Goal: Task Accomplishment & Management: Use online tool/utility

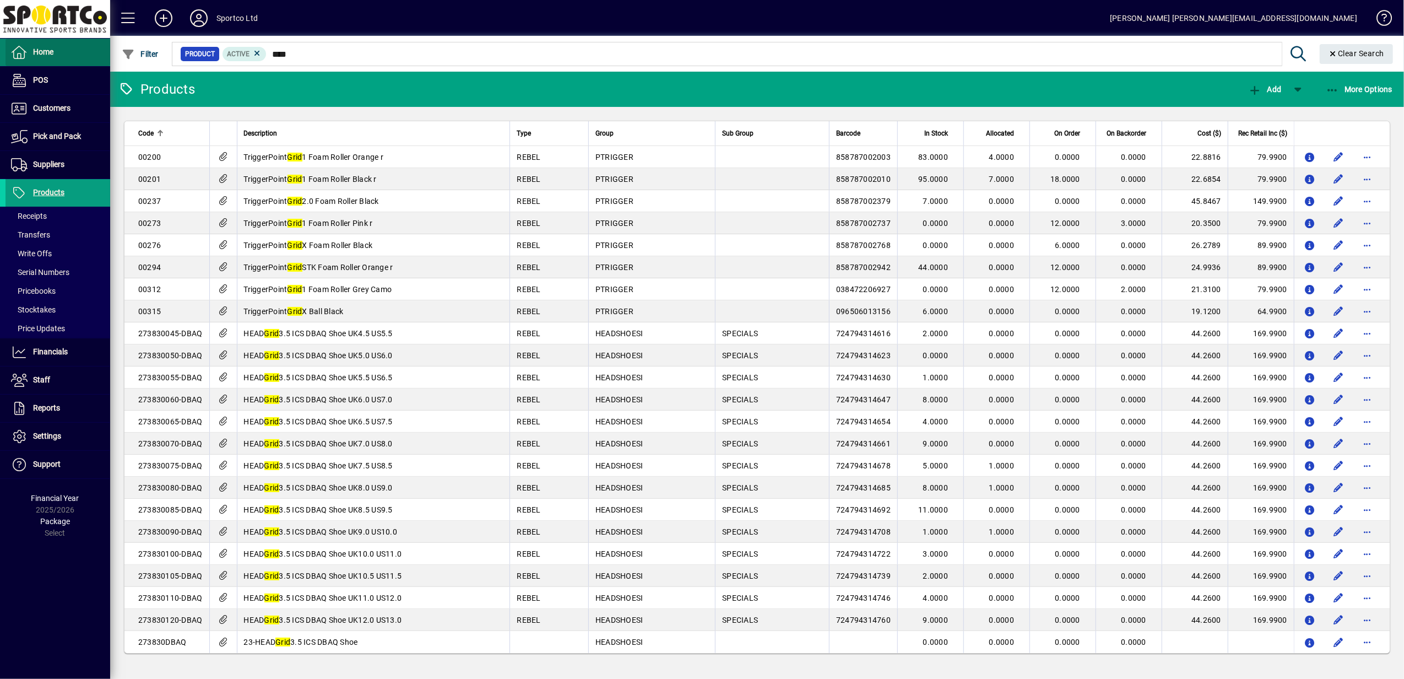
click at [39, 52] on span "Home" at bounding box center [43, 51] width 20 height 9
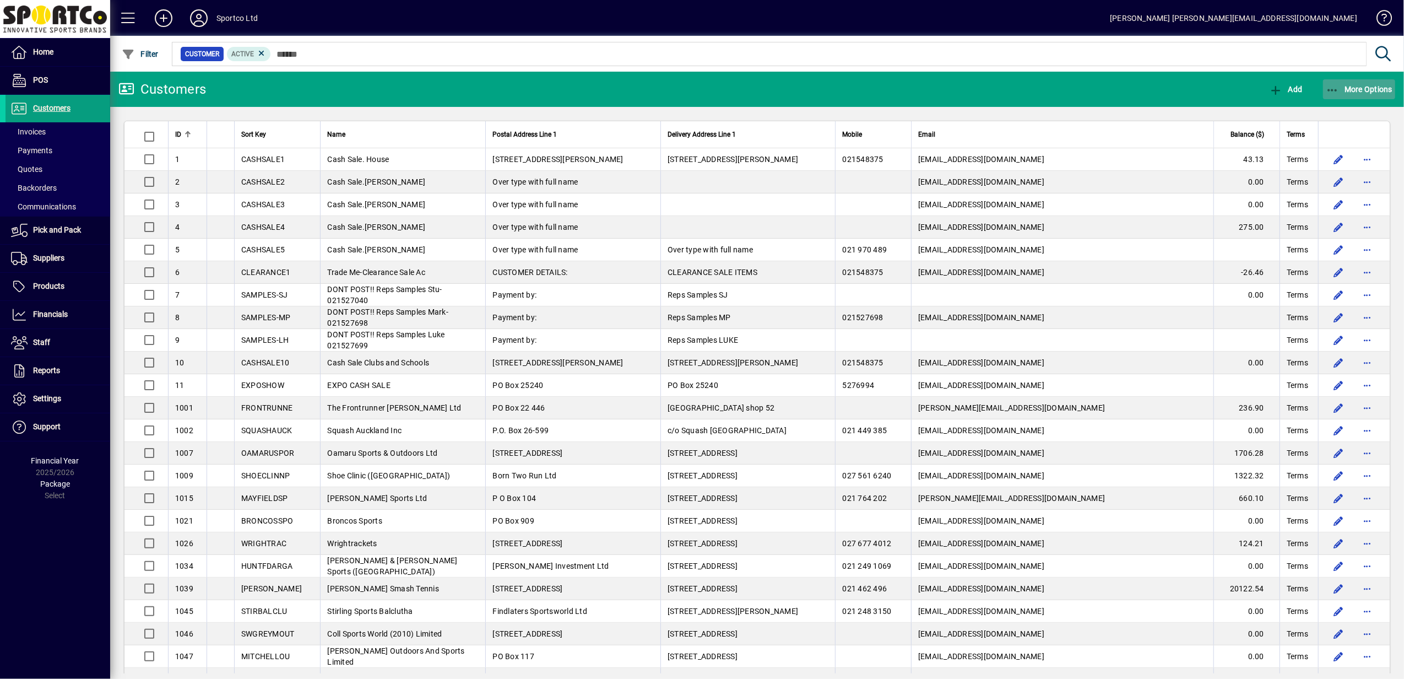
click at [1340, 89] on span "More Options" at bounding box center [1359, 89] width 67 height 9
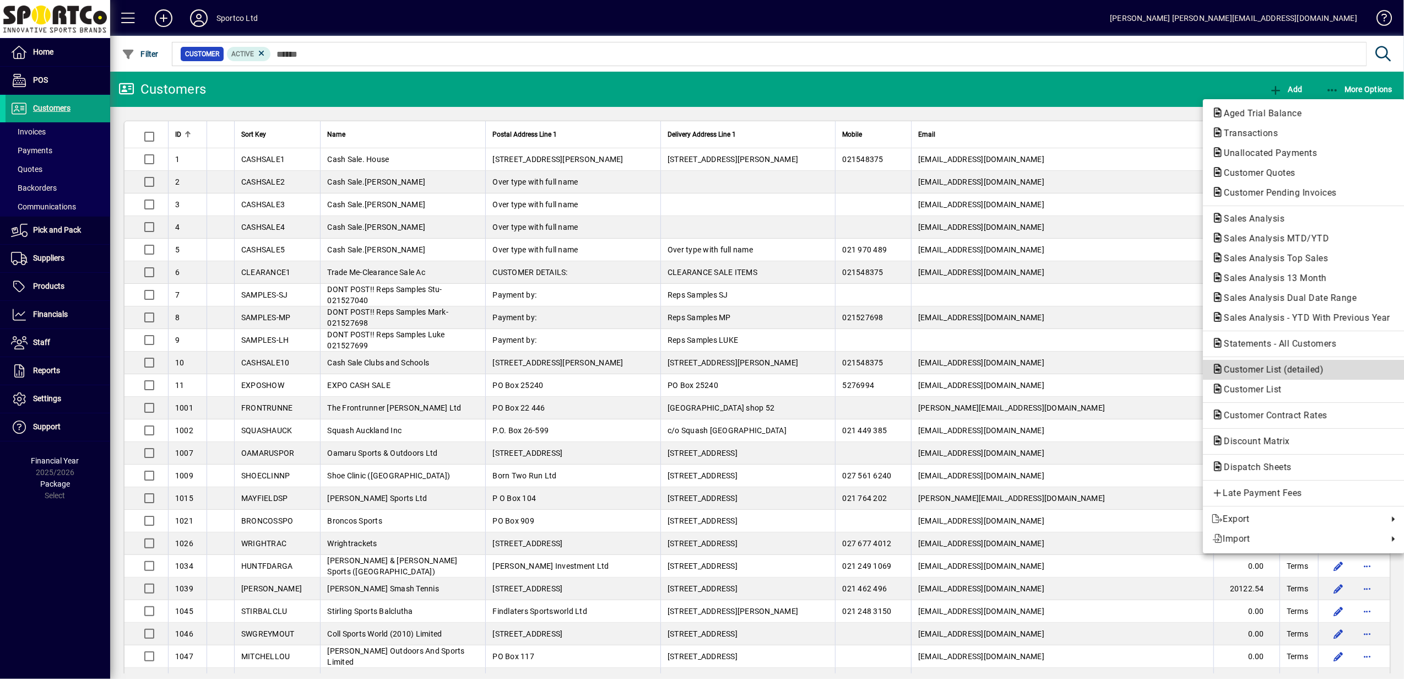
click at [1294, 367] on span "Customer List (detailed)" at bounding box center [1270, 369] width 117 height 10
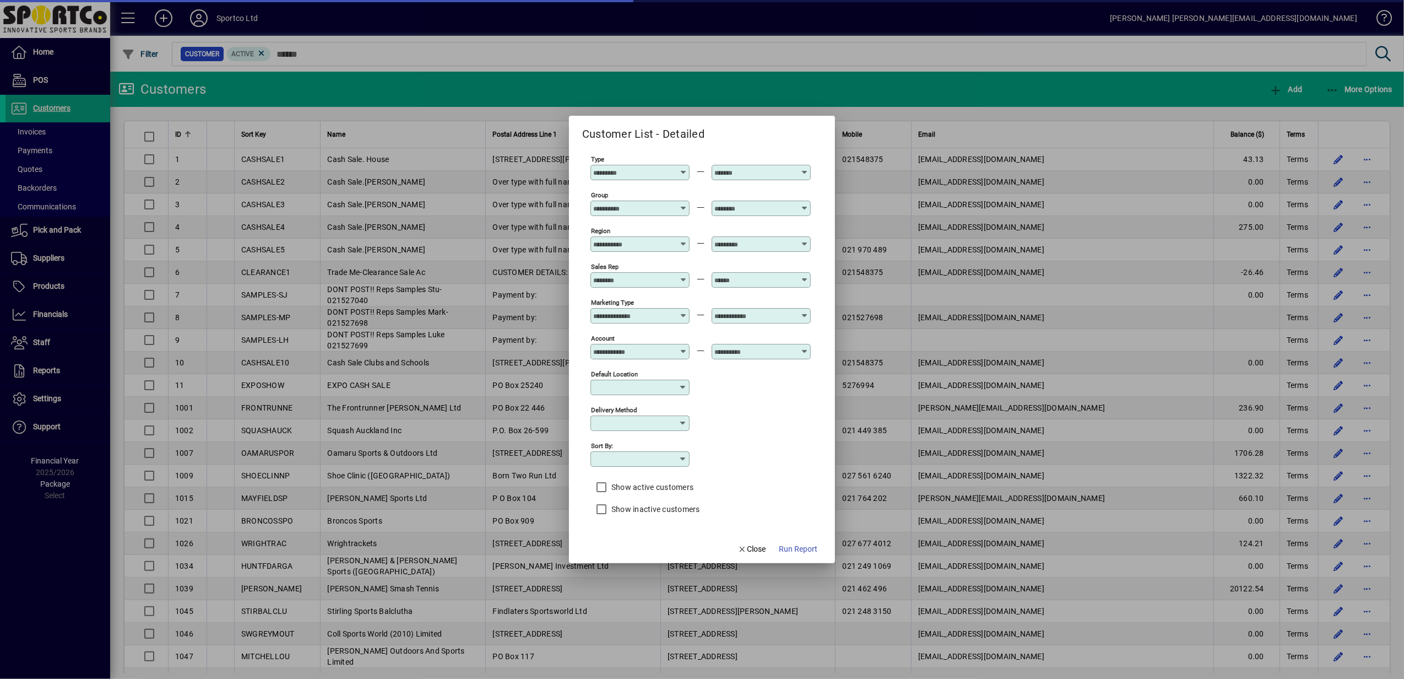
type input "*******"
click at [682, 240] on icon at bounding box center [683, 240] width 8 height 0
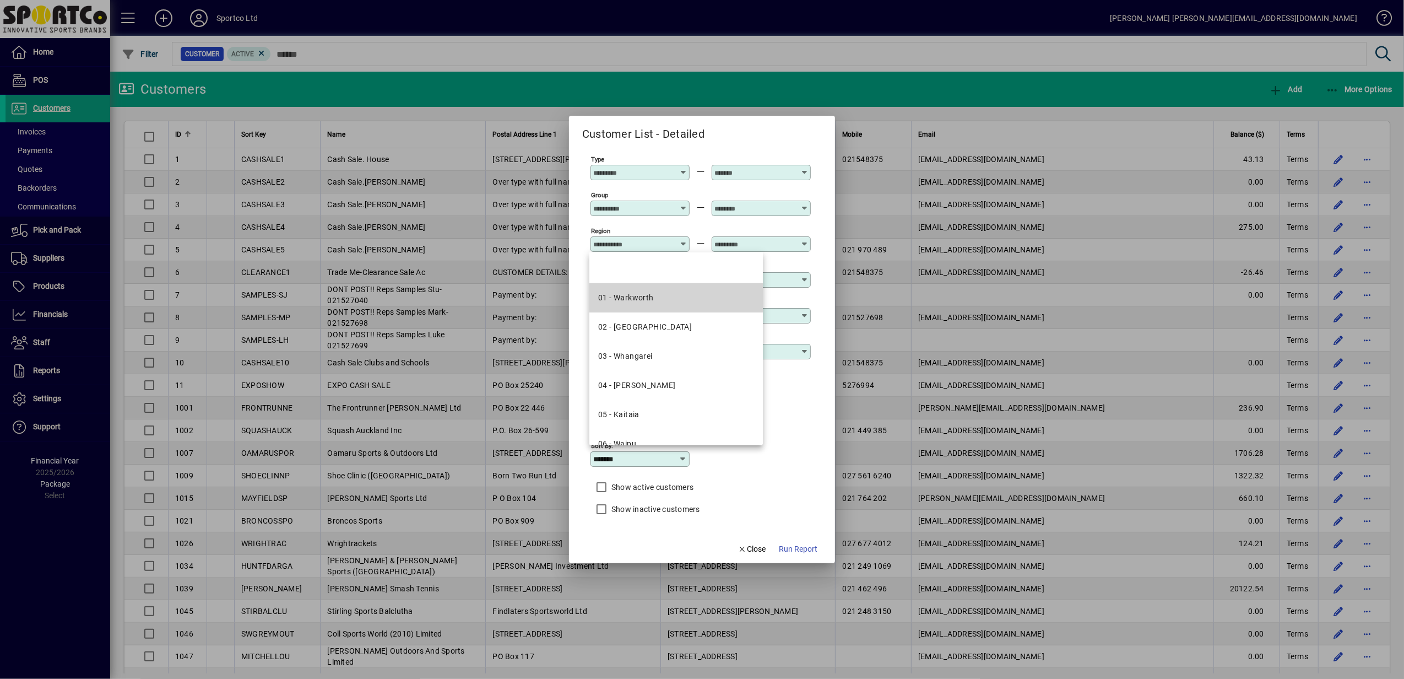
click at [677, 293] on mat-option "01 - Warkworth" at bounding box center [676, 297] width 174 height 29
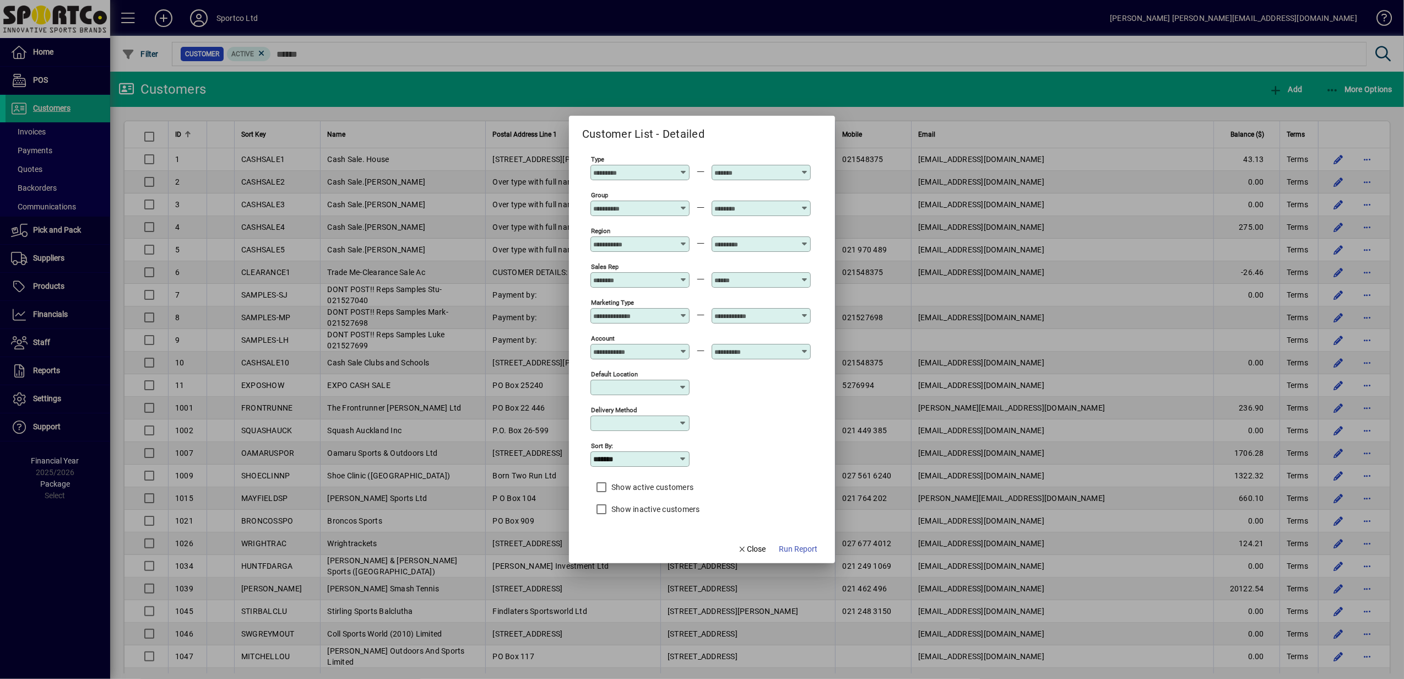
type input "**********"
click at [807, 243] on div at bounding box center [762, 244] width 96 height 9
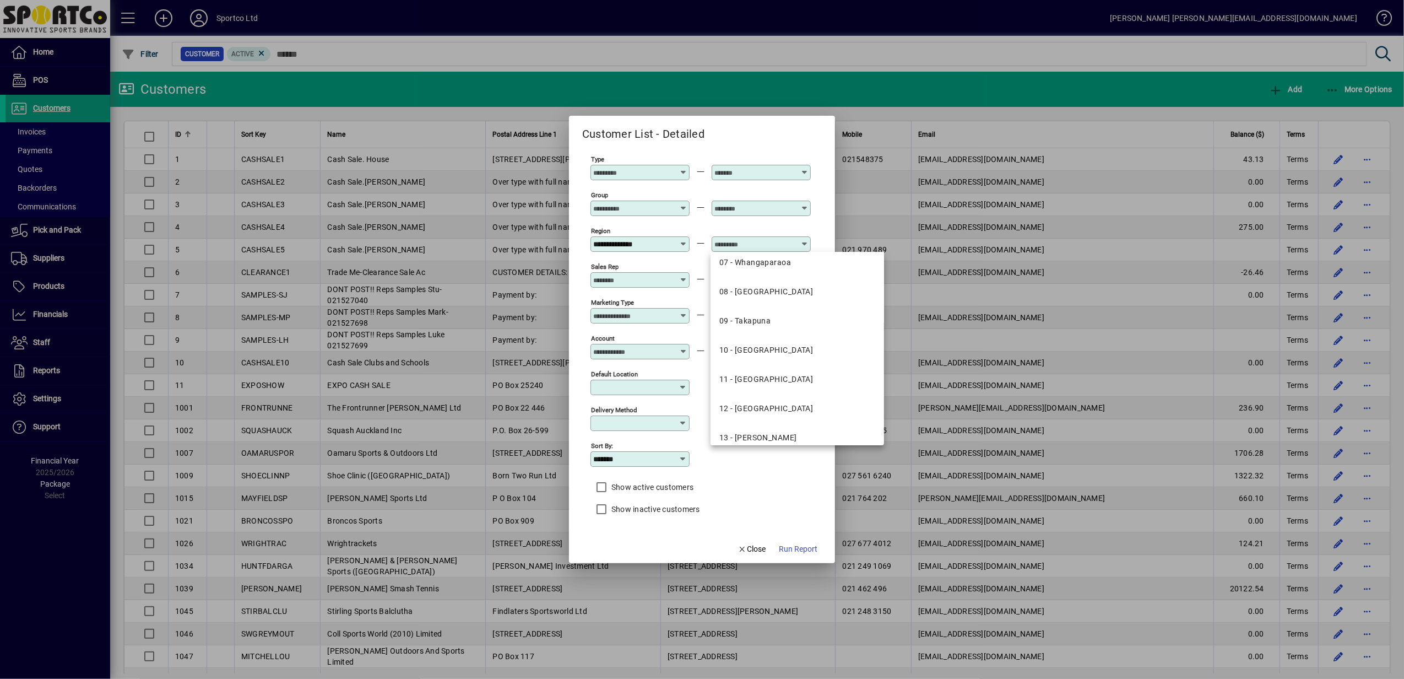
scroll to position [220, 0]
click at [726, 399] on div "12 - West Harbour" at bounding box center [766, 399] width 94 height 12
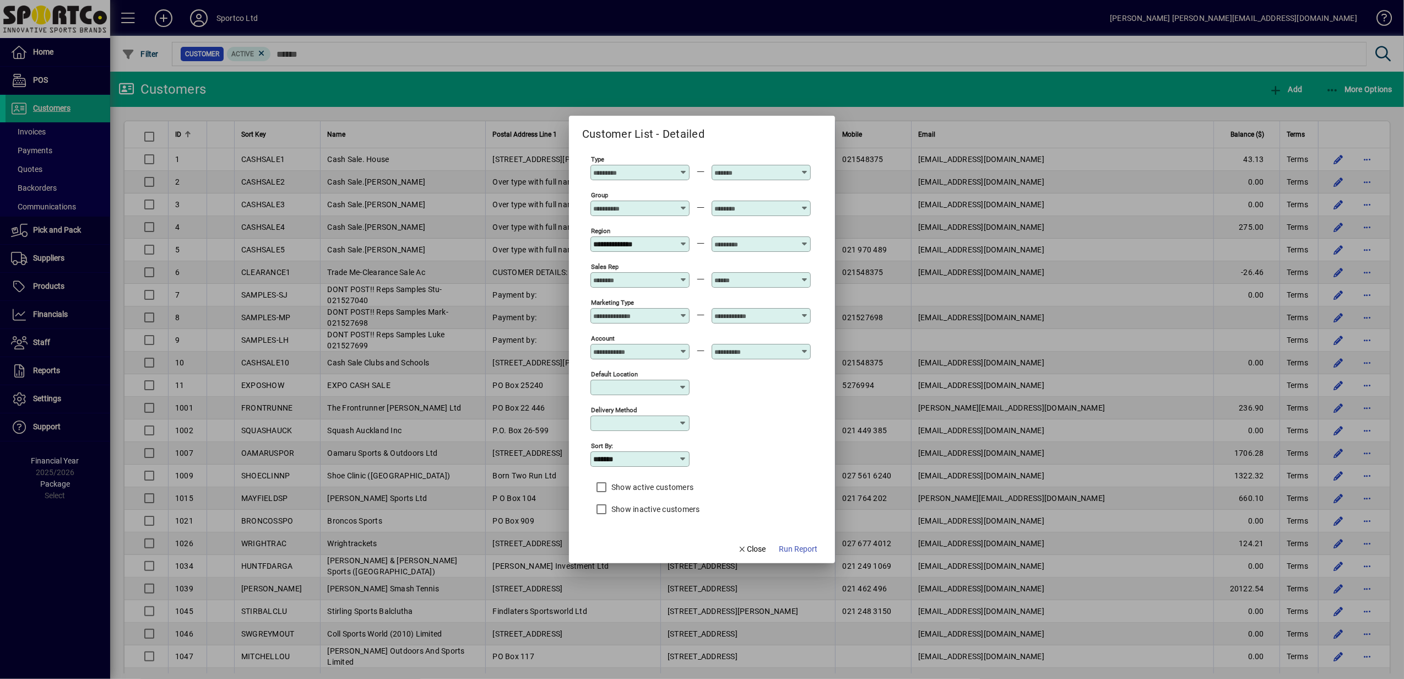
type input "**********"
click at [682, 457] on icon at bounding box center [683, 458] width 9 height 9
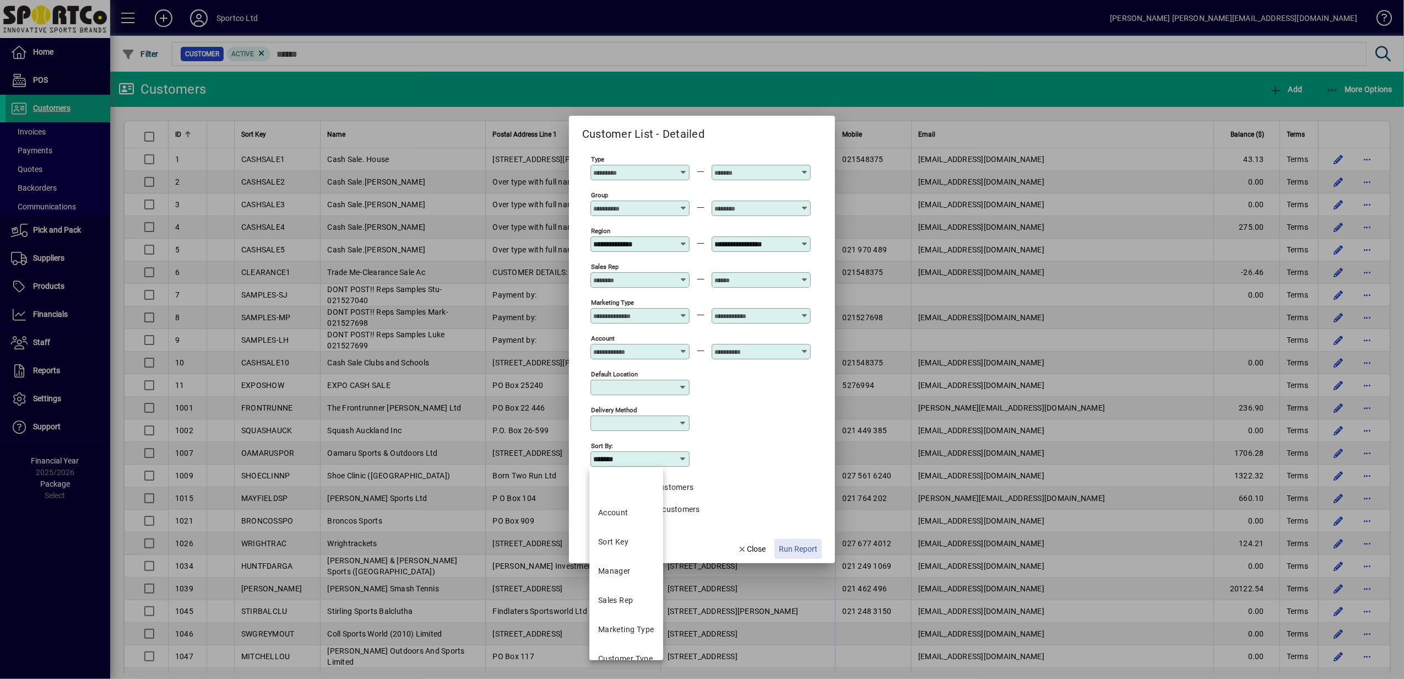
click at [801, 549] on span "Run Report" at bounding box center [798, 549] width 39 height 12
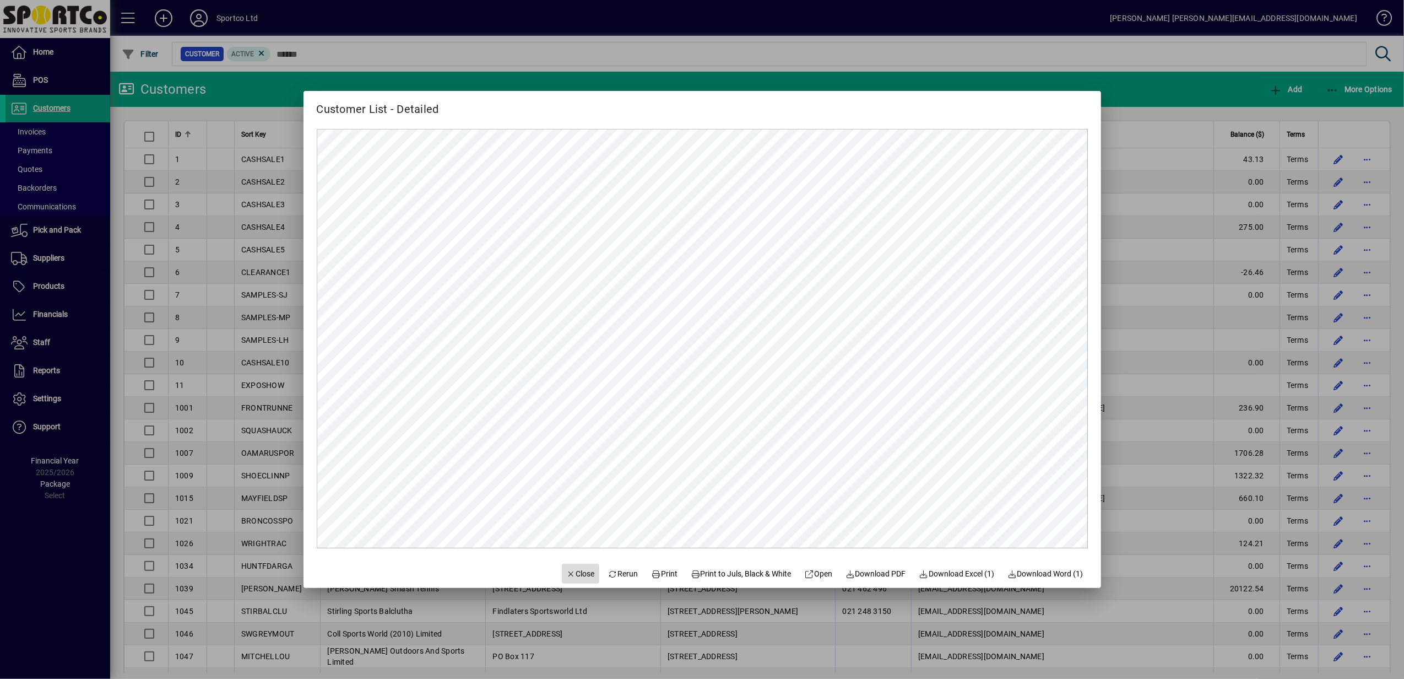
click at [578, 571] on span "Close" at bounding box center [580, 574] width 29 height 12
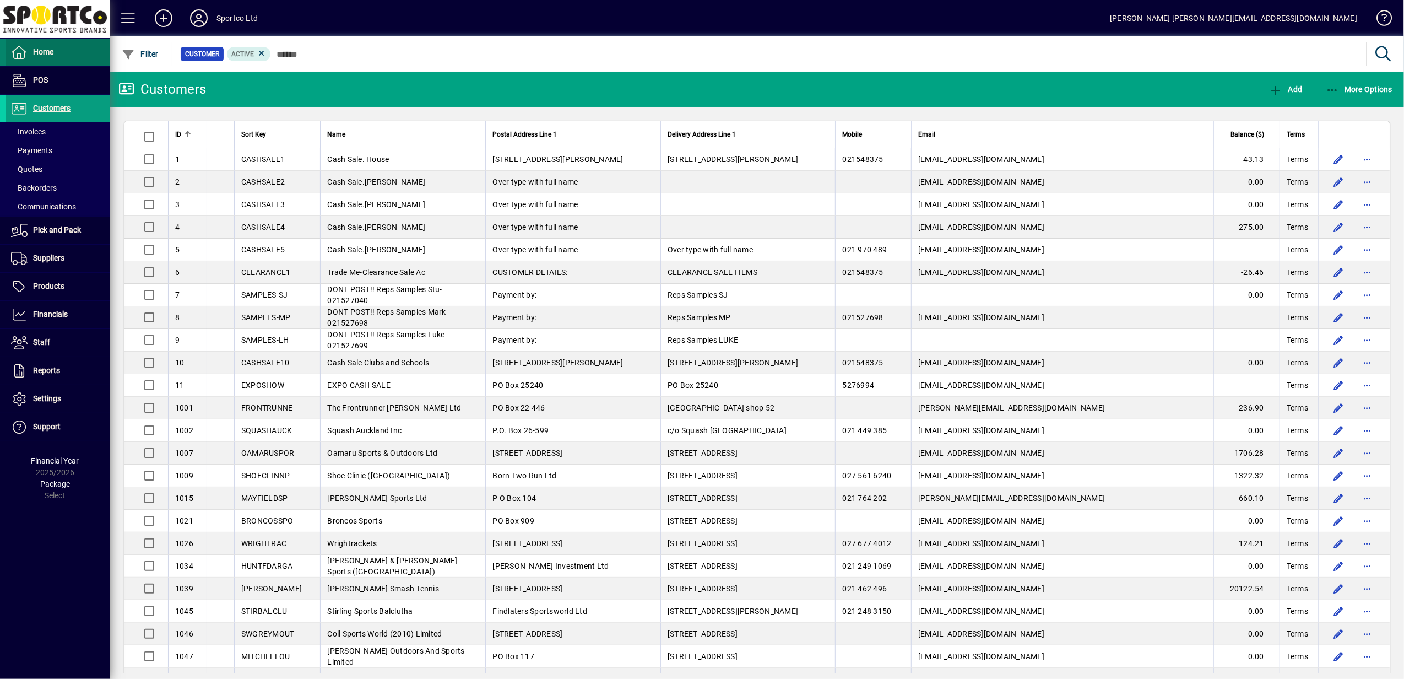
click at [21, 48] on icon at bounding box center [19, 52] width 17 height 13
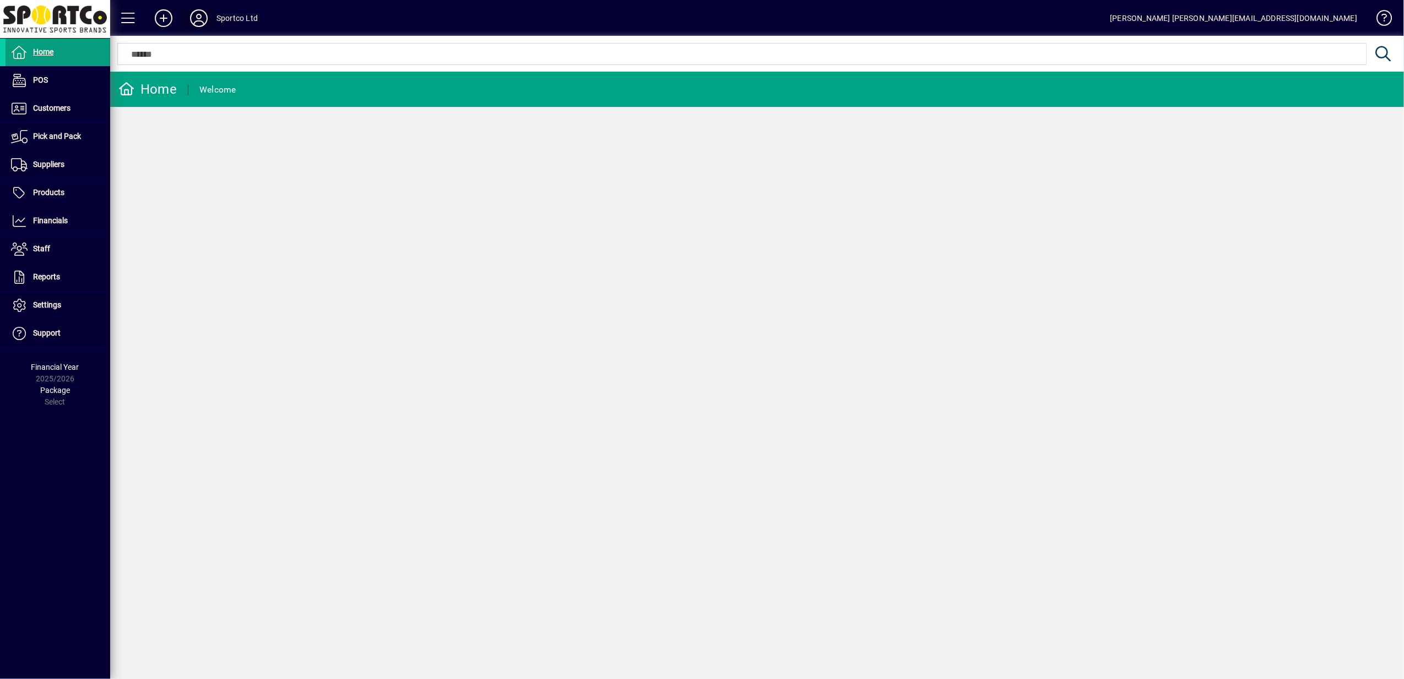
click at [212, 20] on span at bounding box center [198, 18] width 35 height 26
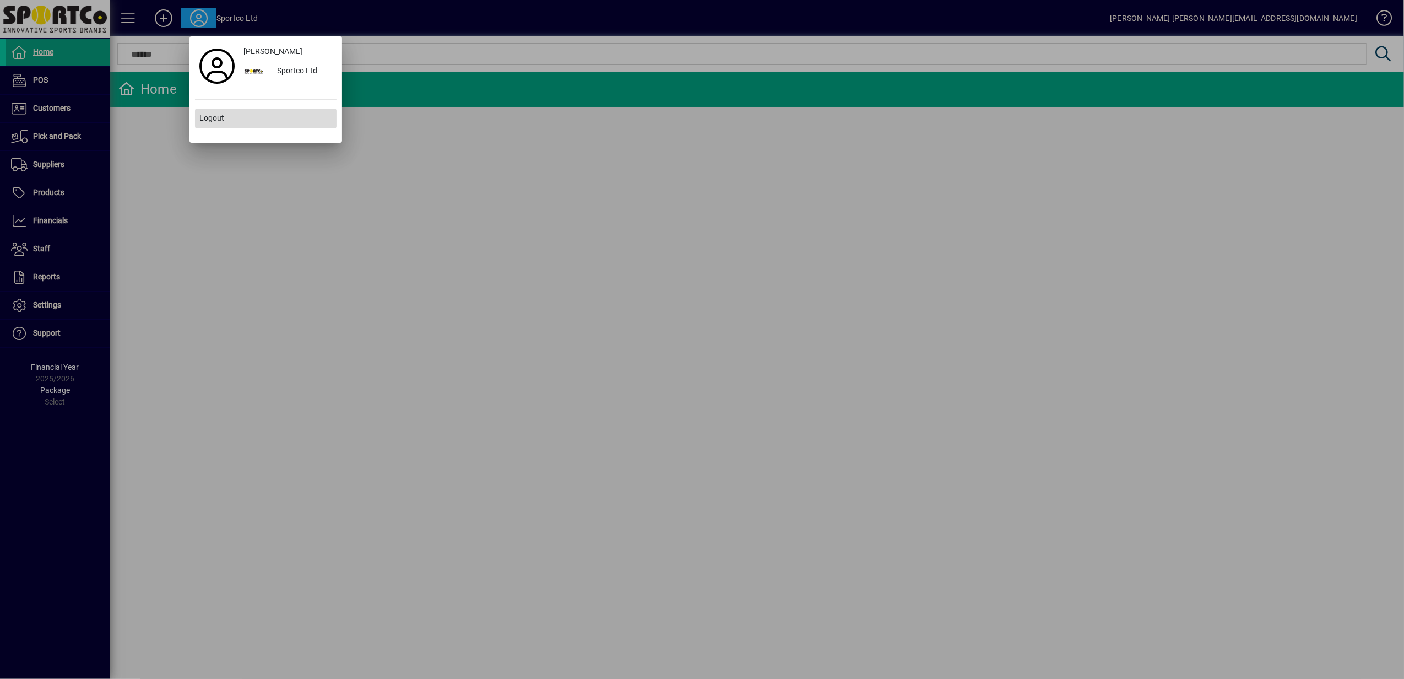
click at [217, 120] on span "Logout" at bounding box center [211, 118] width 25 height 12
